Goal: Transaction & Acquisition: Purchase product/service

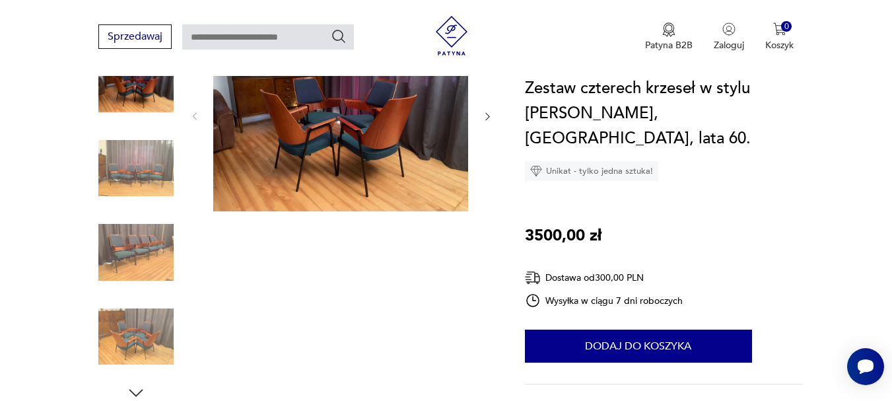
scroll to position [132, 0]
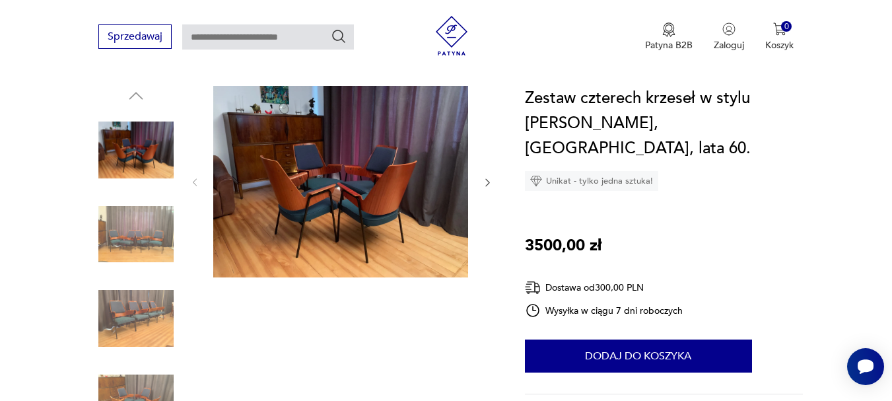
click at [323, 203] on img at bounding box center [340, 181] width 255 height 191
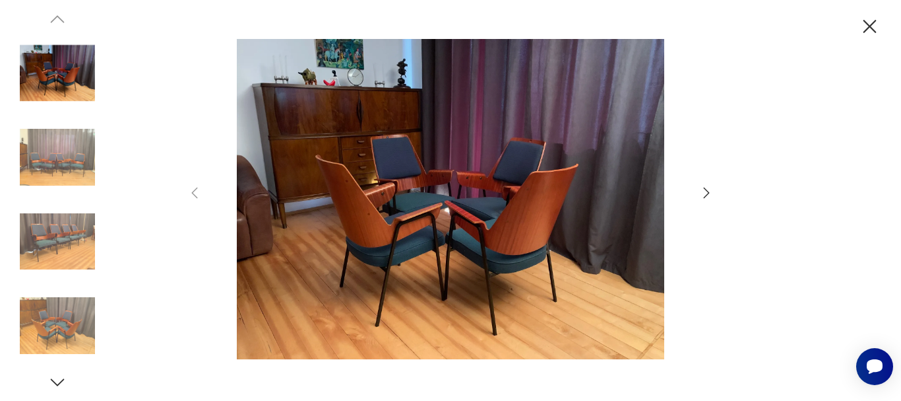
click at [699, 195] on icon "button" at bounding box center [707, 193] width 16 height 16
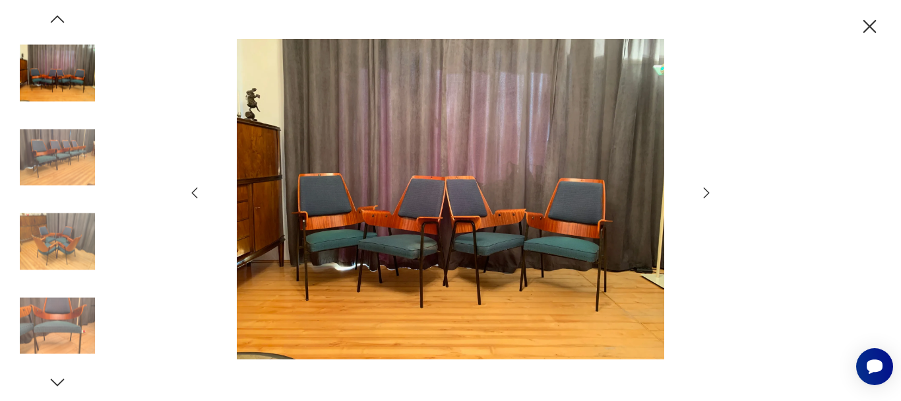
click at [699, 195] on icon "button" at bounding box center [707, 193] width 16 height 16
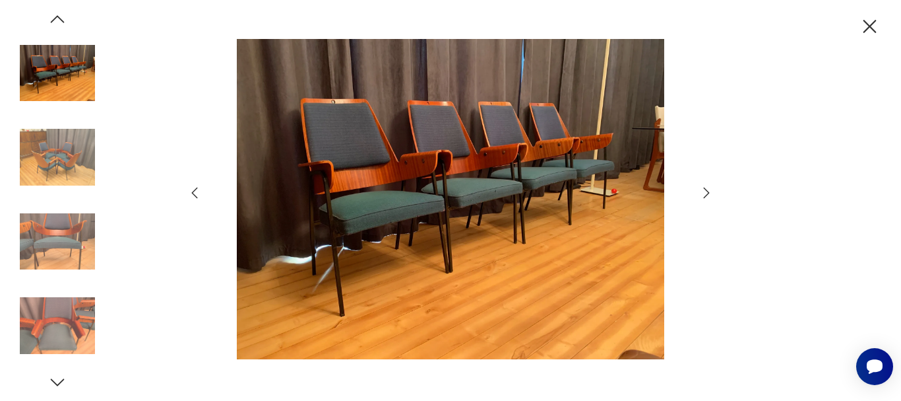
click at [699, 195] on icon "button" at bounding box center [707, 193] width 16 height 16
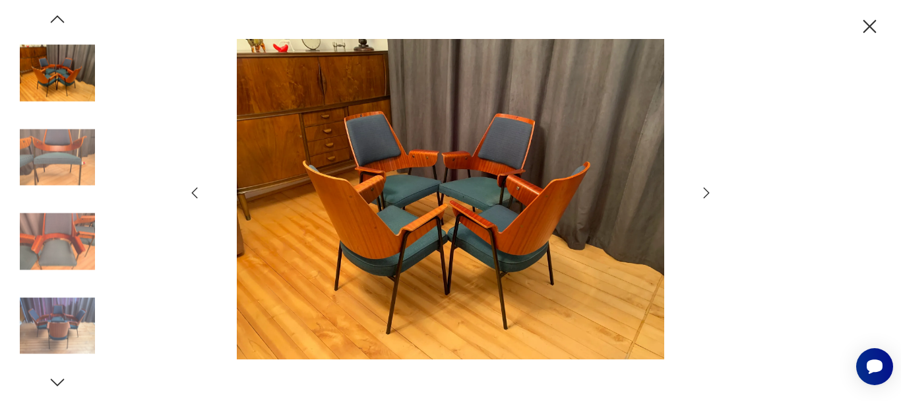
click at [699, 195] on icon "button" at bounding box center [707, 193] width 16 height 16
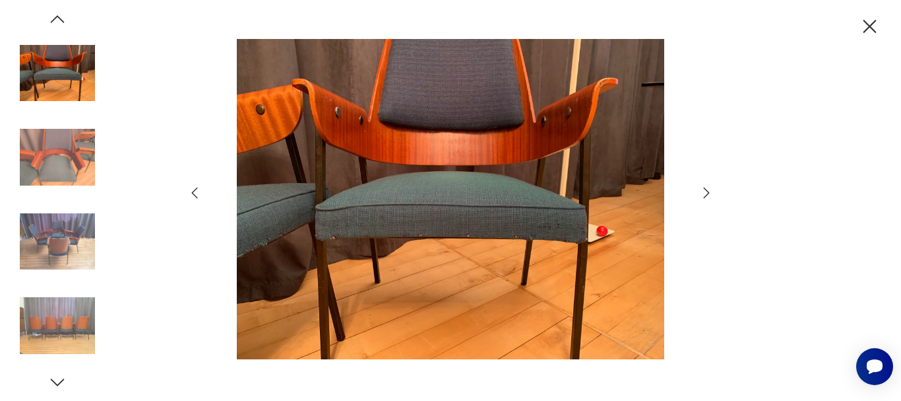
click at [699, 195] on icon "button" at bounding box center [707, 193] width 16 height 16
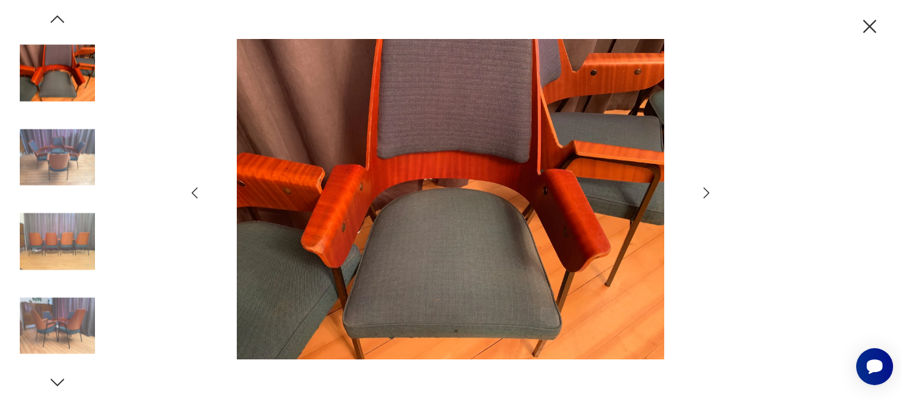
click at [699, 195] on icon "button" at bounding box center [707, 193] width 16 height 16
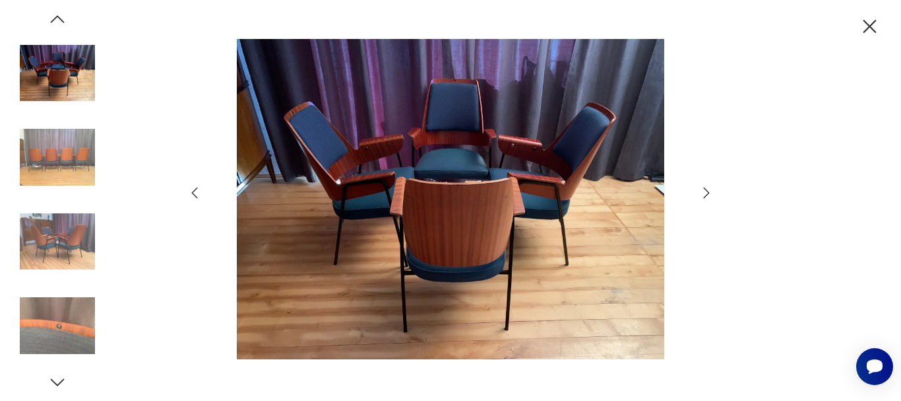
click at [868, 23] on icon "button" at bounding box center [870, 26] width 23 height 23
